Goal: Navigation & Orientation: Find specific page/section

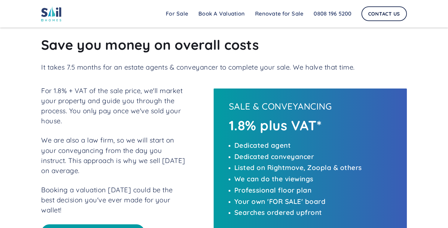
scroll to position [1112, 0]
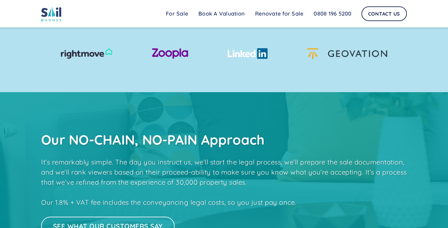
scroll to position [725, 0]
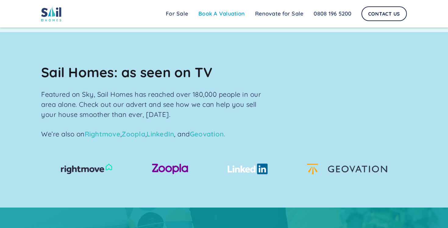
click at [236, 17] on link "Book A Valuation" at bounding box center [221, 14] width 57 height 12
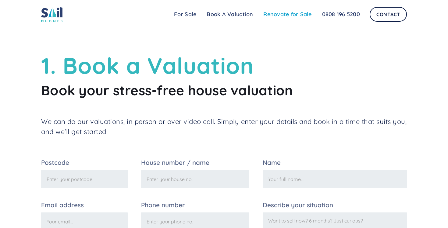
click at [283, 16] on link "Renovate for Sale" at bounding box center [287, 14] width 59 height 12
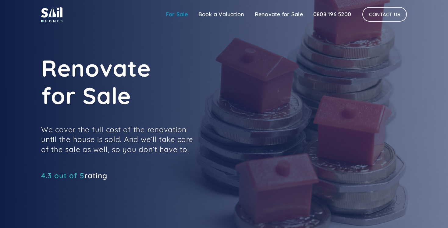
click at [176, 12] on link "For Sale" at bounding box center [177, 14] width 33 height 12
